Goal: Book appointment/travel/reservation

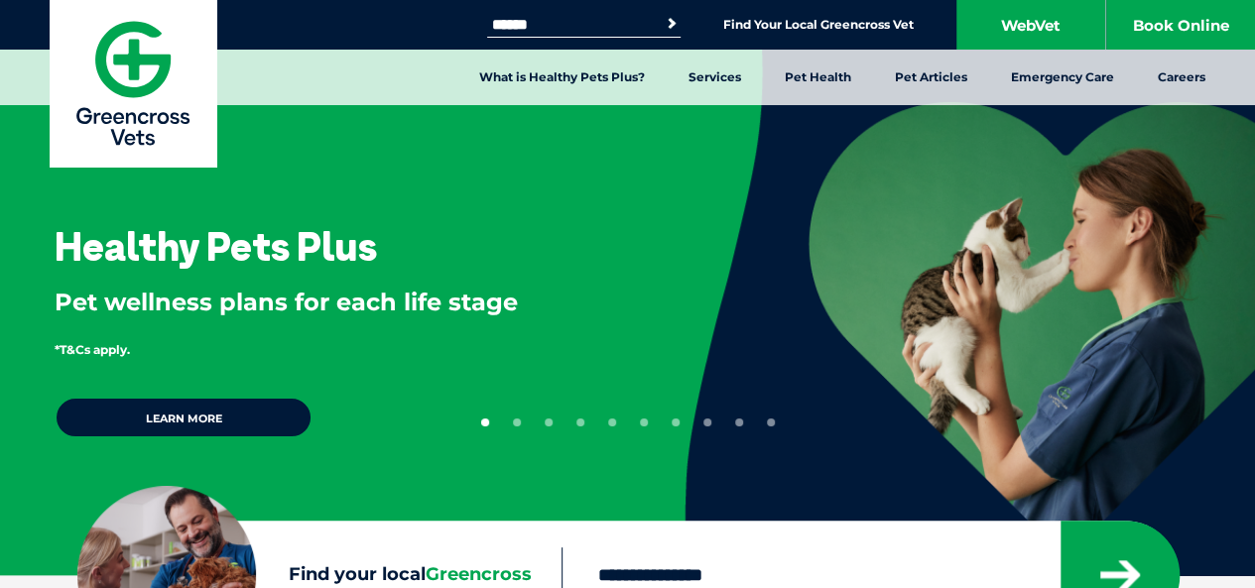
click at [867, 158] on div "Healthy Pets Plus Pet wellness plans for each life stage *T&Cs apply. Learn more" at bounding box center [627, 297] width 1255 height 595
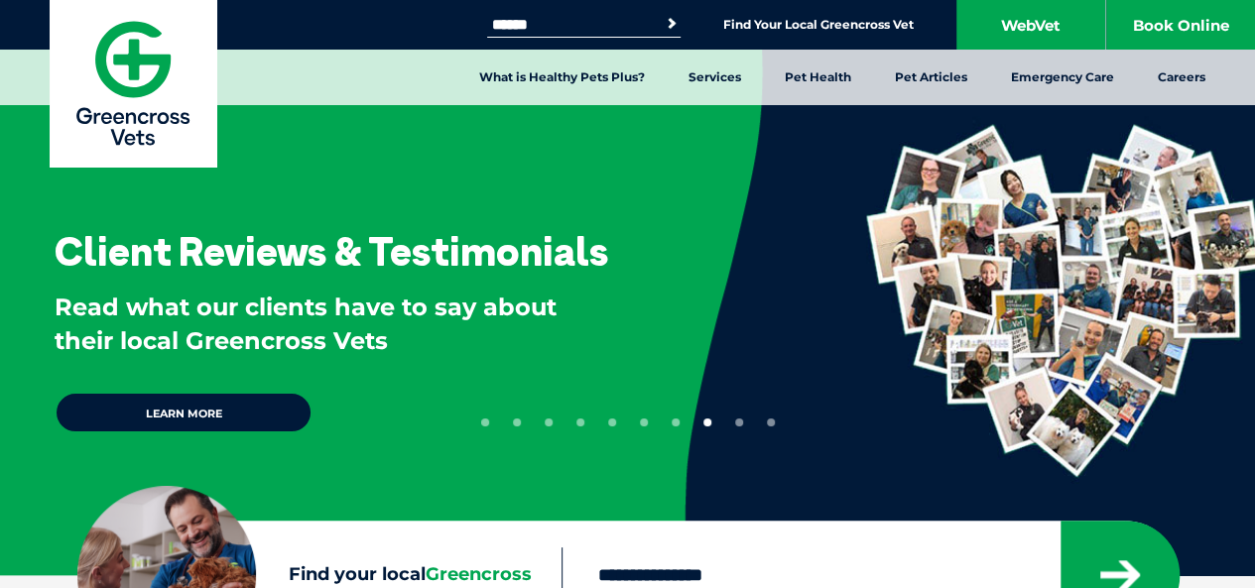
click at [411, 85] on nav "What is Healthy Pets Plus? Services Preventive Care Wellness Dental Checks [MED…" at bounding box center [627, 78] width 1255 height 56
